Goal: Obtain resource: Download file/media

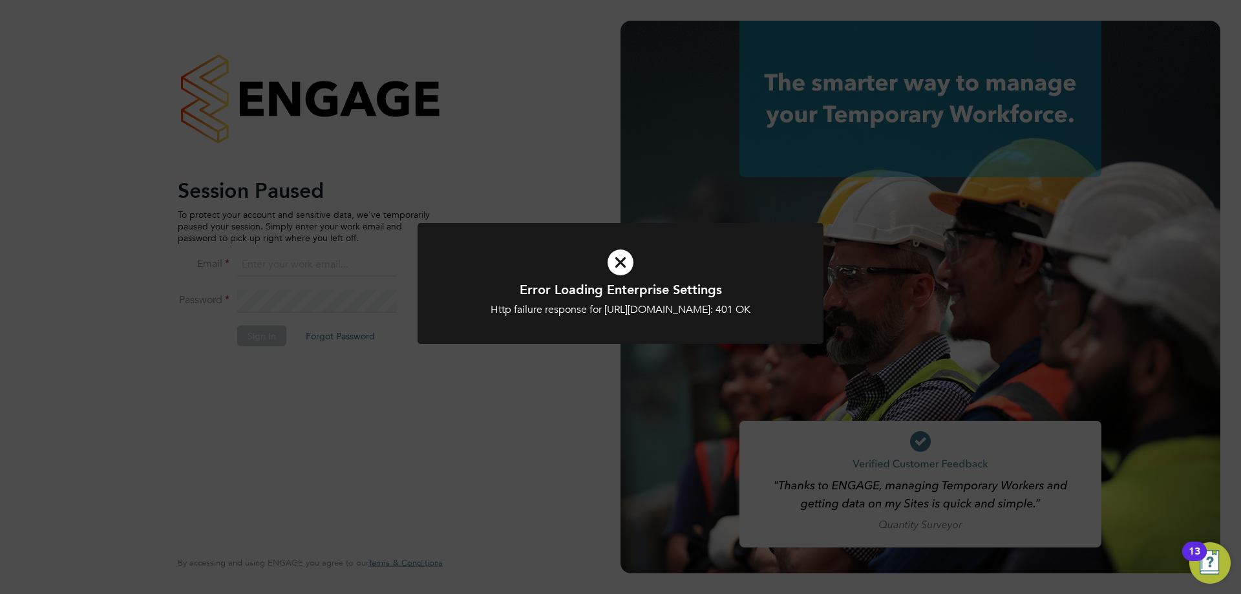
type input "[EMAIL_ADDRESS][PERSON_NAME][DOMAIN_NAME]"
click at [501, 140] on div "Error Loading Enterprise Settings Http failure response for [URL][DOMAIN_NAME]:…" at bounding box center [620, 297] width 1241 height 594
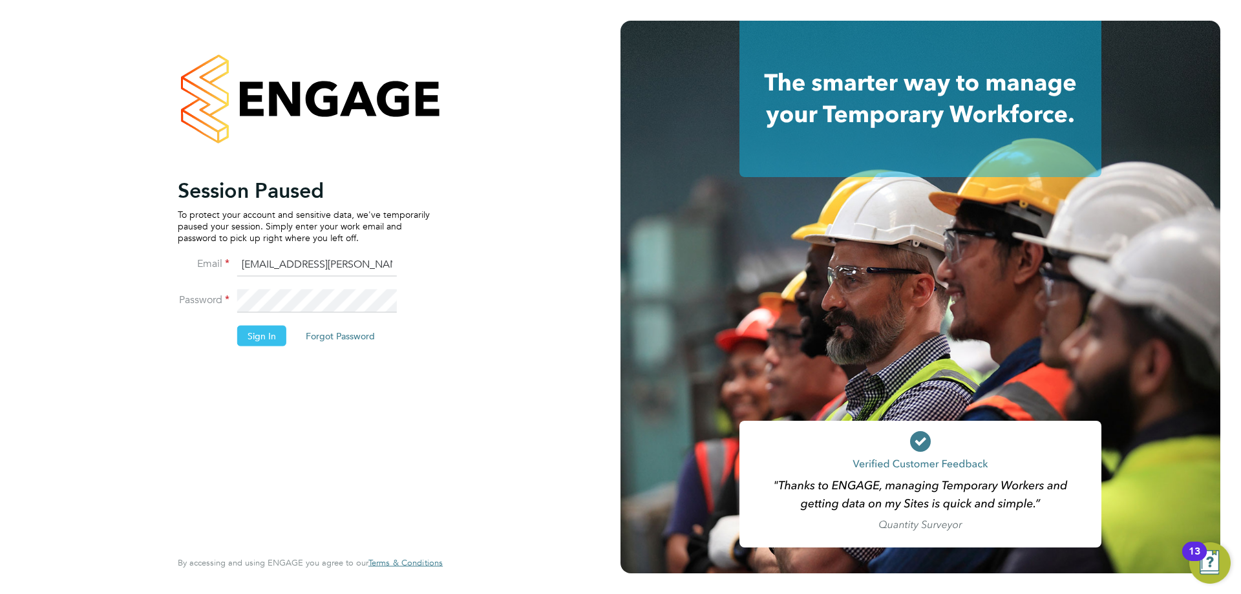
click at [252, 340] on button "Sign In" at bounding box center [261, 335] width 49 height 21
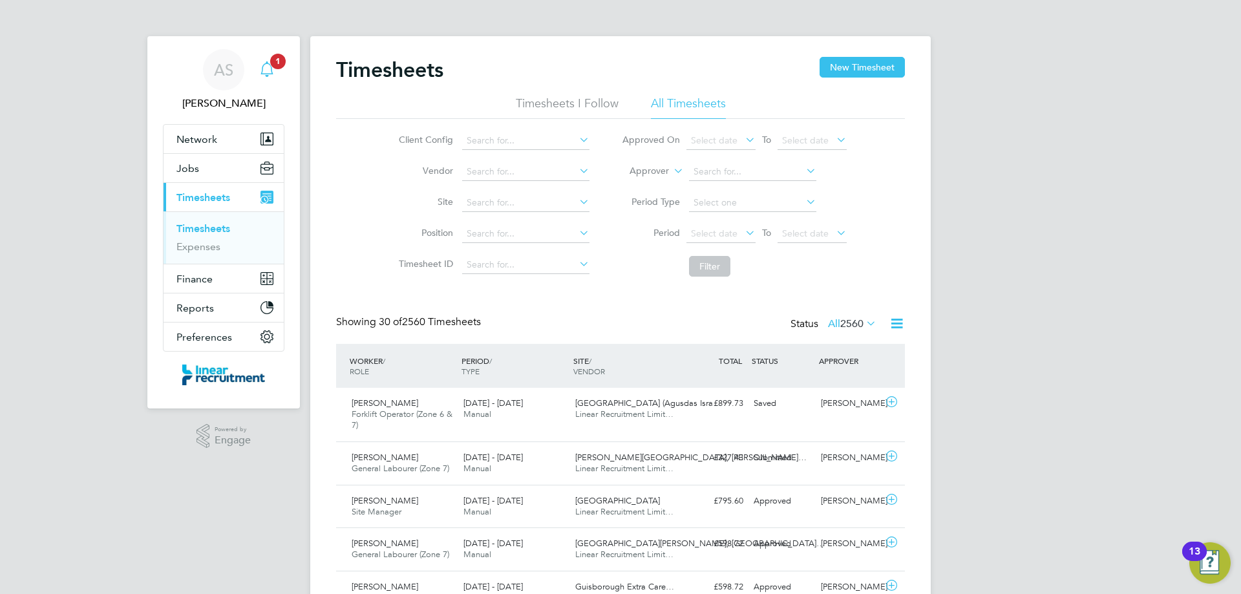
click at [261, 72] on icon "Main navigation" at bounding box center [267, 69] width 16 height 16
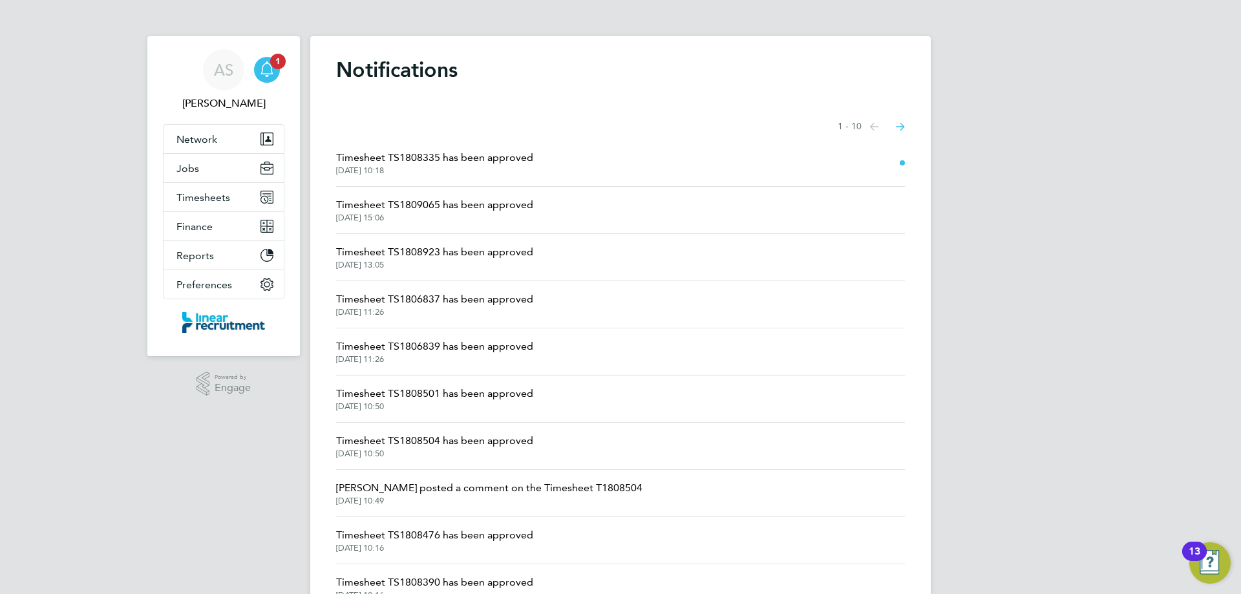
click at [460, 157] on span "Timesheet TS1808335 has been approved" at bounding box center [434, 158] width 197 height 16
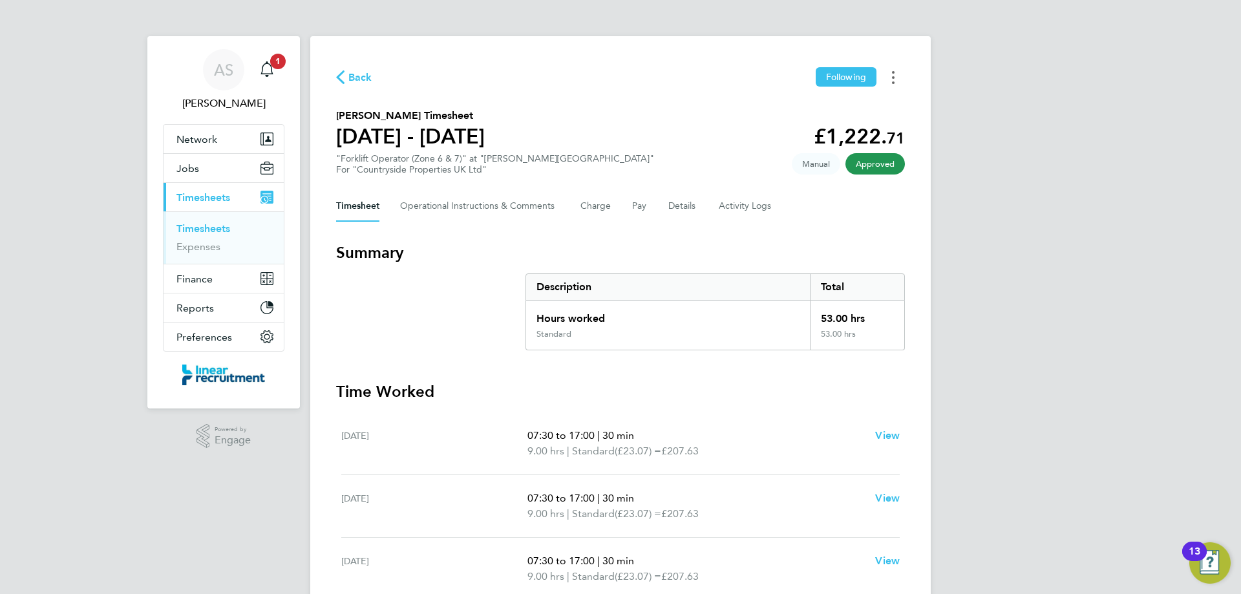
click at [899, 76] on button "Timesheets Menu" at bounding box center [893, 77] width 23 height 20
click at [839, 105] on link "Download timesheet" at bounding box center [827, 106] width 155 height 26
click at [264, 70] on icon "Main navigation" at bounding box center [267, 69] width 16 height 16
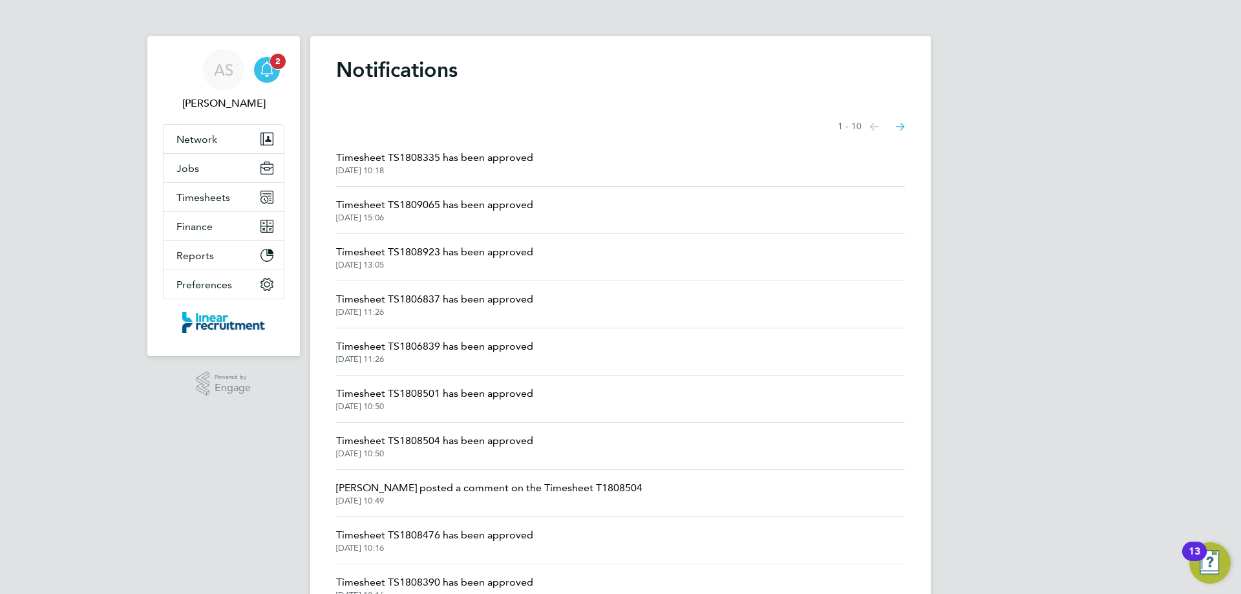
click at [273, 73] on icon "Main navigation" at bounding box center [267, 69] width 16 height 16
click at [212, 200] on span "Timesheets" at bounding box center [203, 197] width 54 height 12
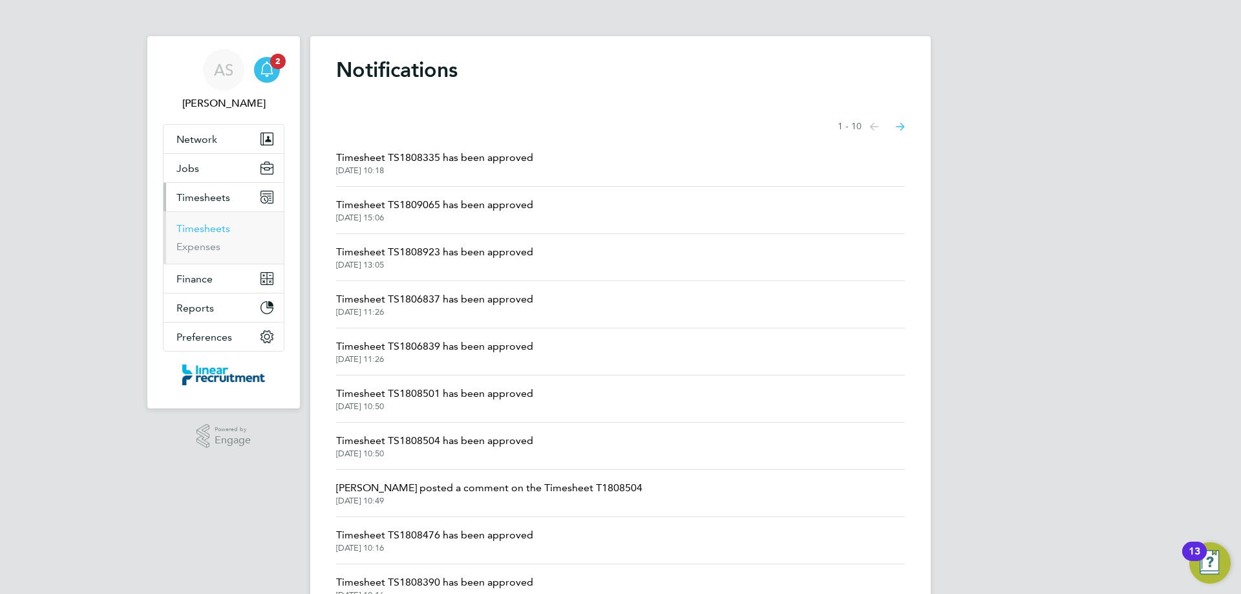
click at [219, 233] on link "Timesheets" at bounding box center [203, 228] width 54 height 12
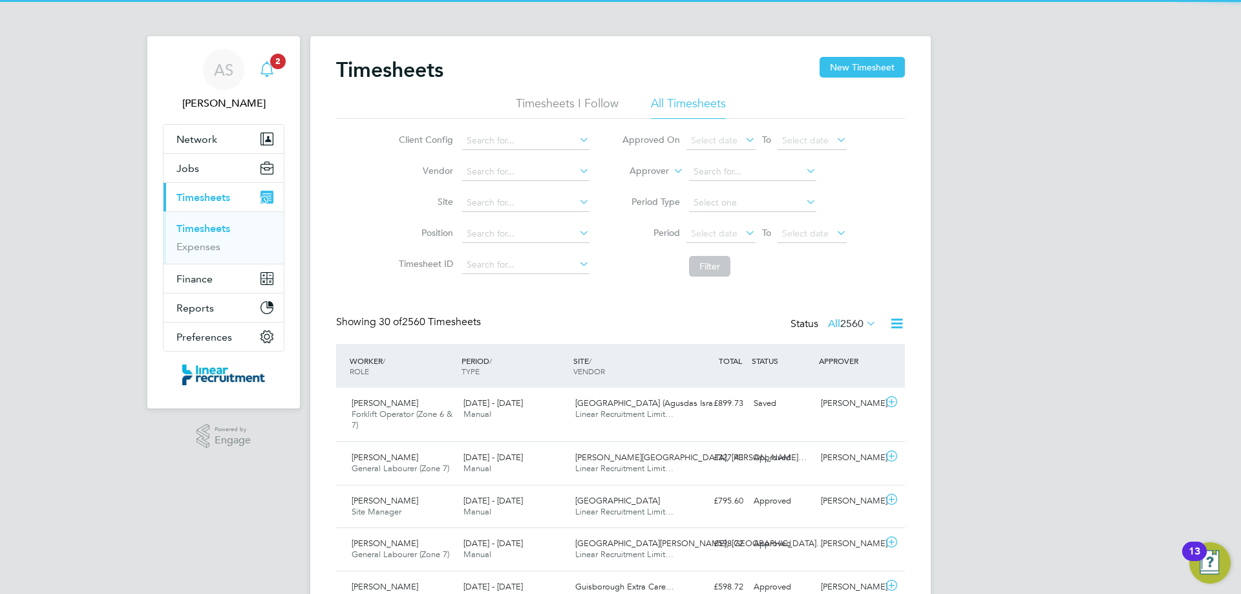
scroll to position [33, 112]
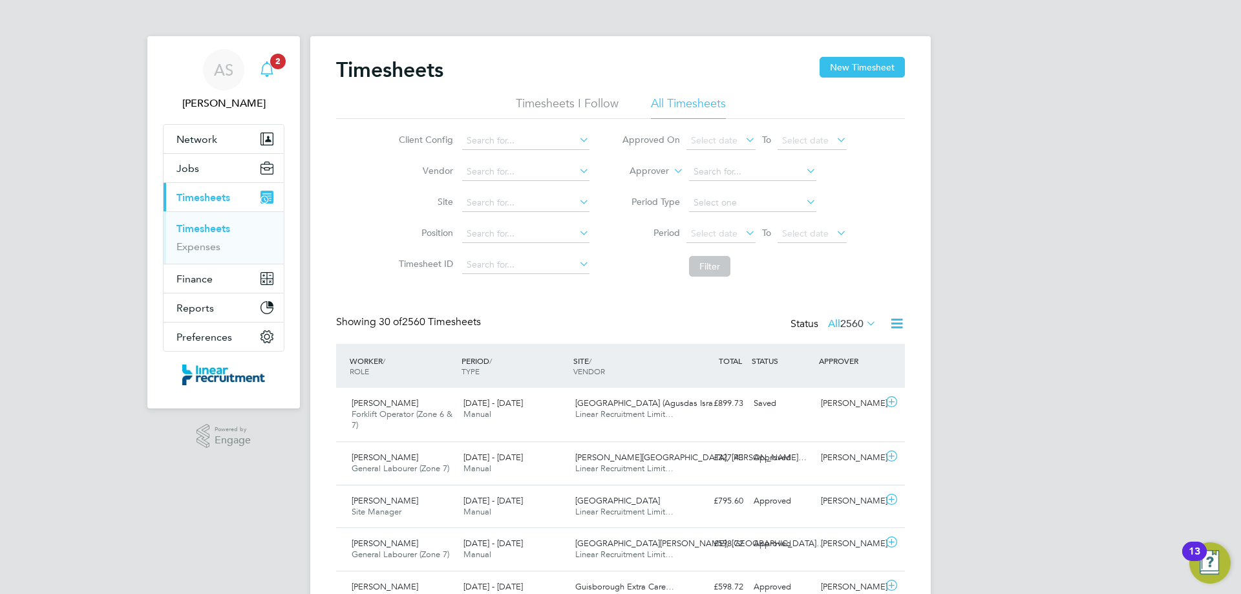
click at [272, 65] on span "2" at bounding box center [278, 62] width 16 height 16
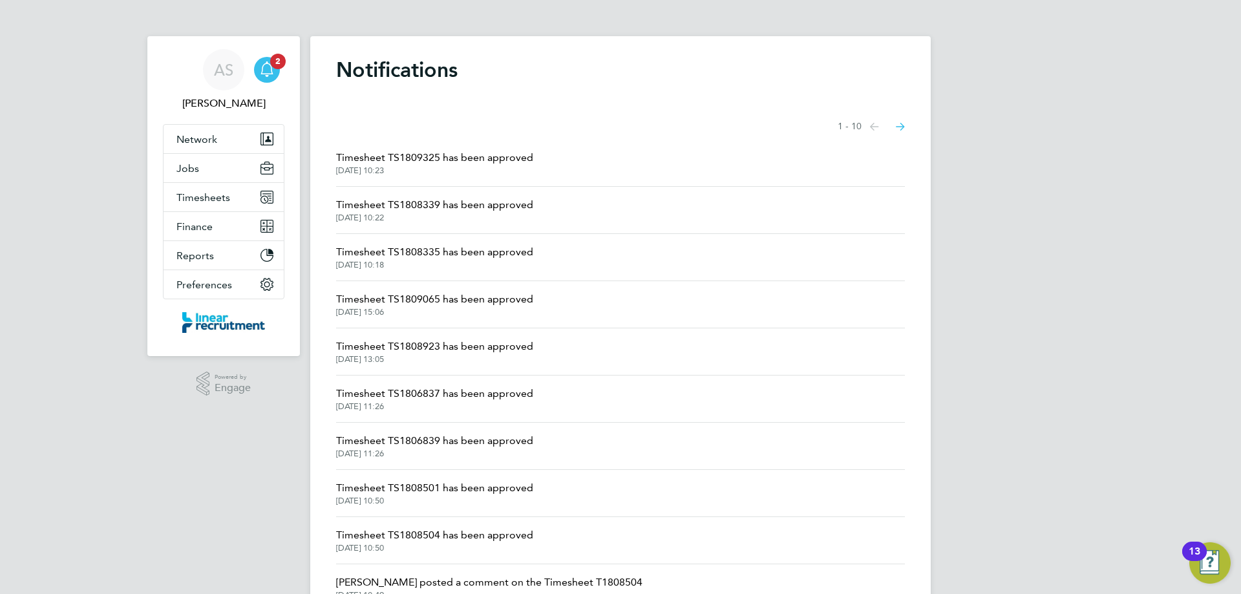
click at [507, 209] on span "Timesheet TS1808339 has been approved" at bounding box center [434, 205] width 197 height 16
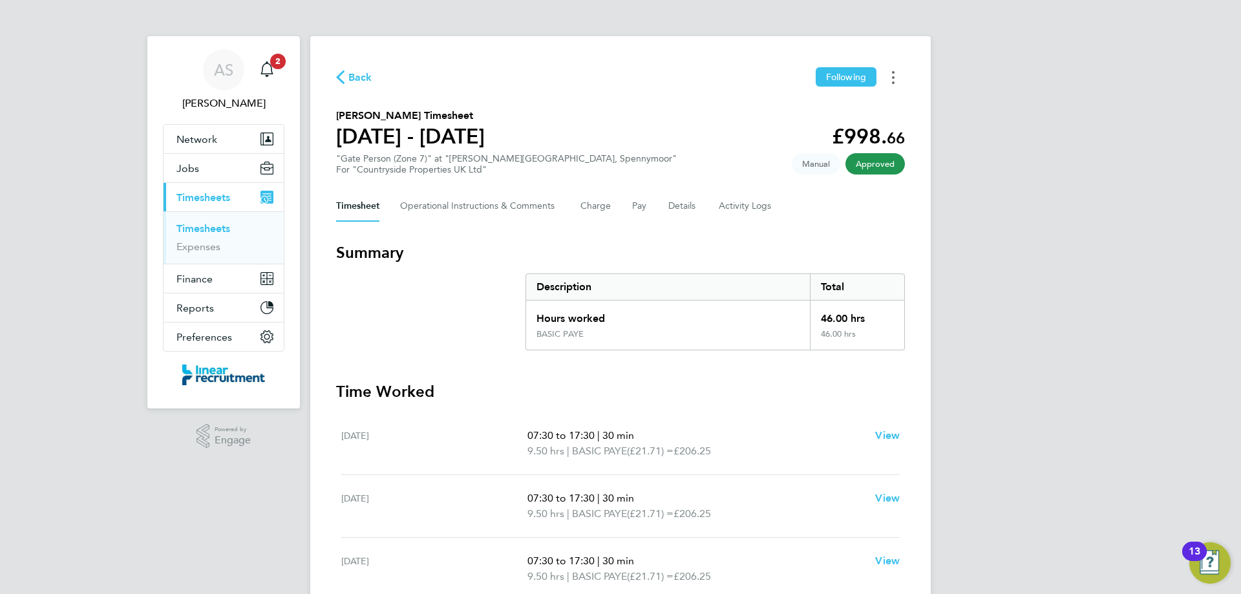
click at [902, 77] on button "Timesheets Menu" at bounding box center [893, 77] width 23 height 20
click at [887, 101] on link "Download timesheet" at bounding box center [827, 106] width 155 height 26
click at [278, 67] on span "2" at bounding box center [278, 62] width 16 height 16
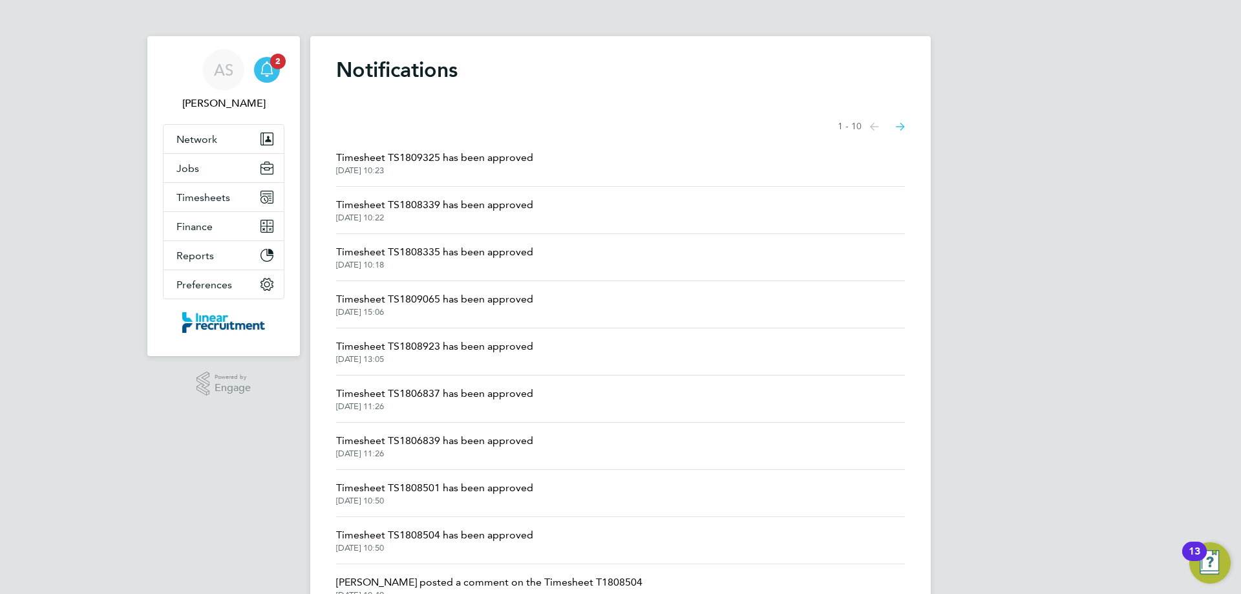
click at [418, 158] on span "Timesheet TS1809325 has been approved" at bounding box center [434, 158] width 197 height 16
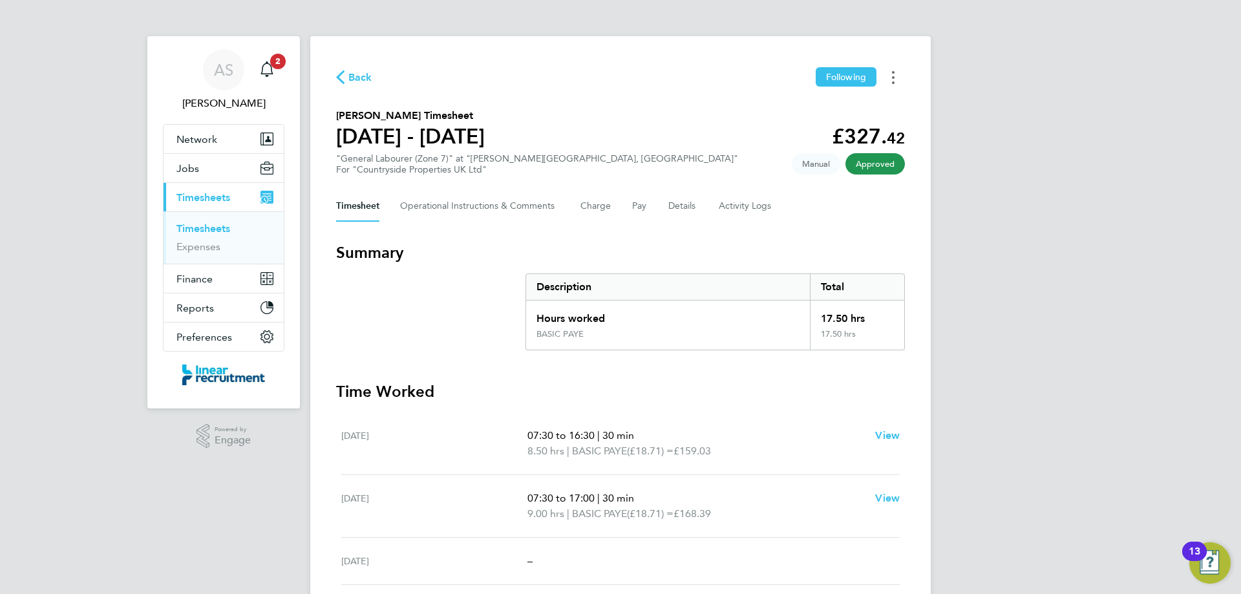
click at [893, 76] on icon "Timesheets Menu" at bounding box center [893, 77] width 3 height 13
click at [773, 105] on link "Download timesheet" at bounding box center [827, 106] width 155 height 26
click at [180, 233] on link "Timesheets" at bounding box center [203, 228] width 54 height 12
